Goal: Task Accomplishment & Management: Complete application form

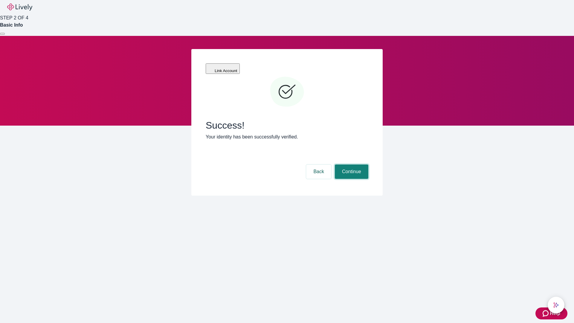
click at [351, 165] on button "Continue" at bounding box center [352, 172] width 34 height 14
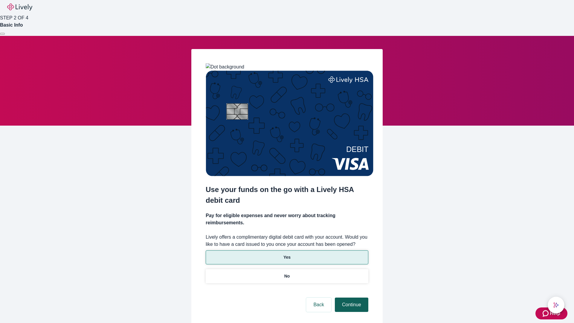
click at [287, 254] on p "Yes" at bounding box center [287, 257] width 7 height 6
click at [351, 298] on button "Continue" at bounding box center [352, 305] width 34 height 14
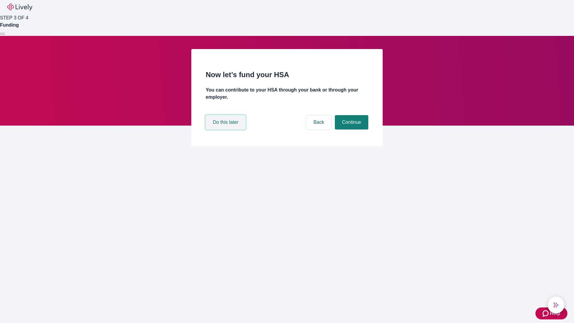
click at [226, 130] on button "Do this later" at bounding box center [226, 122] width 40 height 14
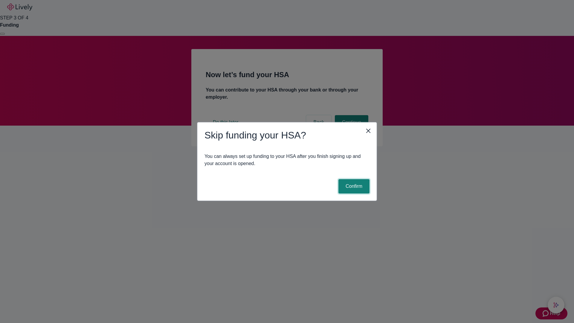
click at [353, 186] on button "Confirm" at bounding box center [354, 186] width 31 height 14
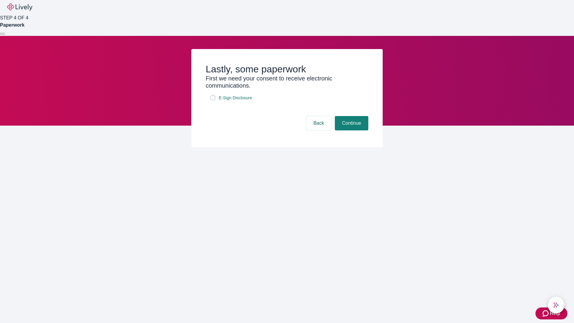
click at [213, 100] on input "E-Sign Disclosure" at bounding box center [213, 97] width 5 height 5
checkbox input "true"
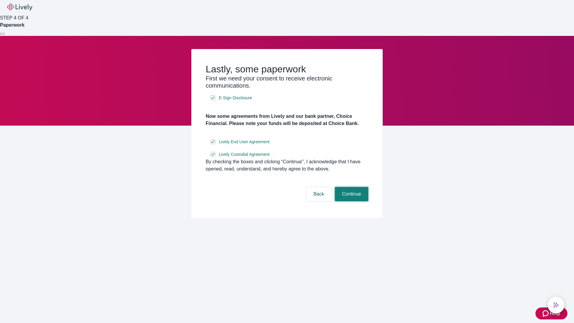
click at [351, 201] on button "Continue" at bounding box center [352, 194] width 34 height 14
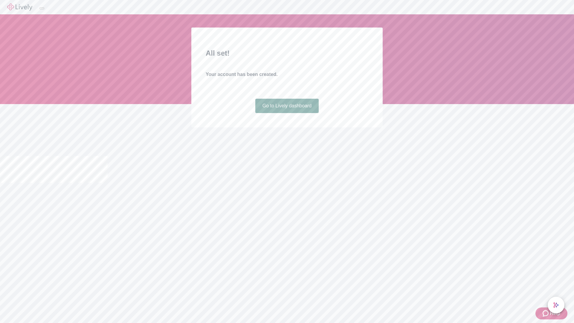
click at [287, 113] on link "Go to Lively dashboard" at bounding box center [287, 106] width 64 height 14
